Goal: Find specific page/section: Find specific page/section

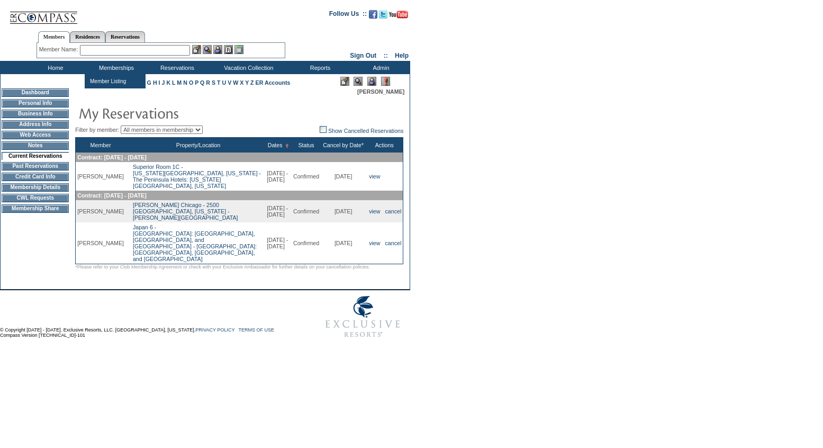
click at [111, 49] on input "text" at bounding box center [135, 50] width 110 height 11
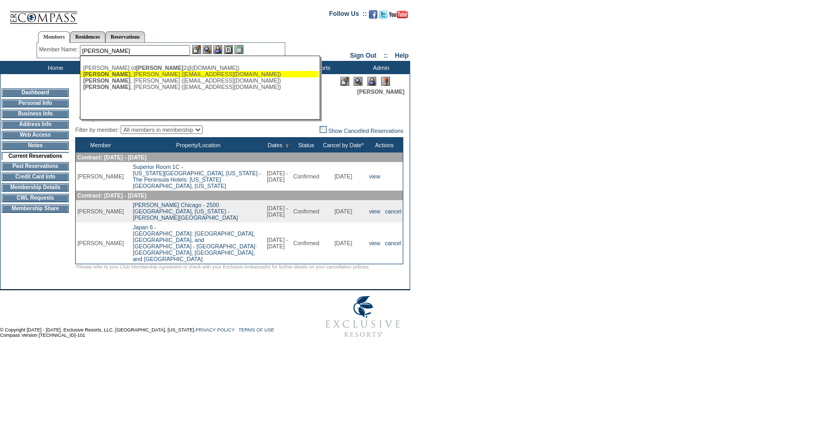
click at [114, 75] on div "Delaney , Joe (jdelaney@berkshirepartners.com)" at bounding box center [199, 74] width 233 height 6
type input "Delaney, Joe (jdelaney@berkshirepartners.com)"
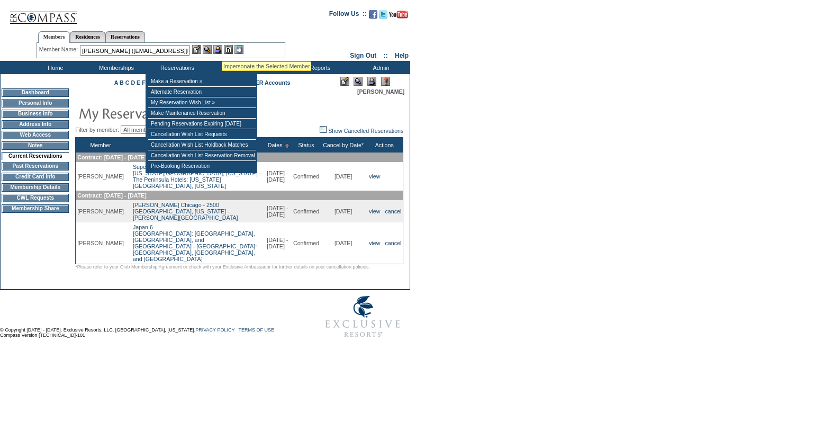
click at [222, 48] on img at bounding box center [217, 49] width 9 height 9
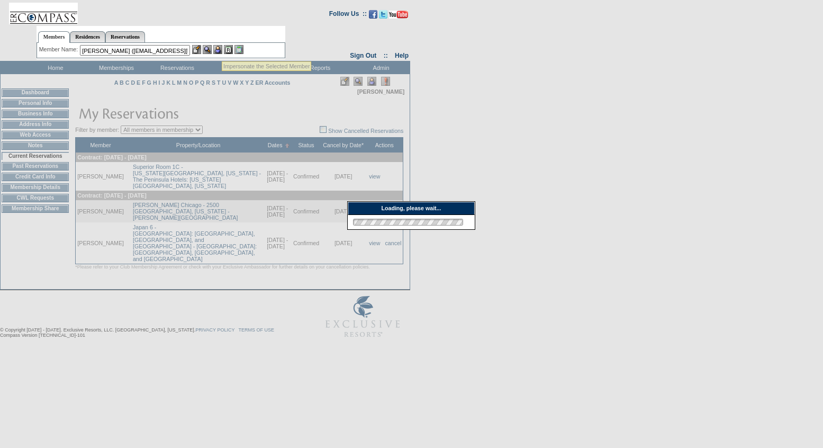
click at [210, 49] on img at bounding box center [207, 49] width 9 height 9
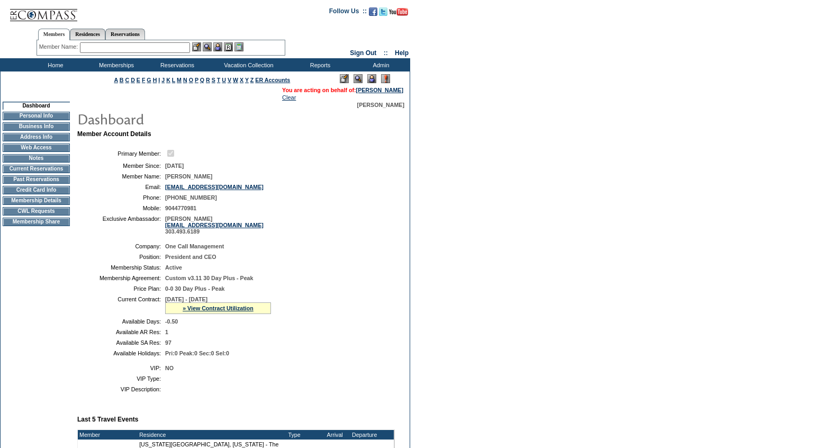
click at [48, 172] on td "Current Reservations" at bounding box center [36, 169] width 67 height 8
